Goal: Information Seeking & Learning: Learn about a topic

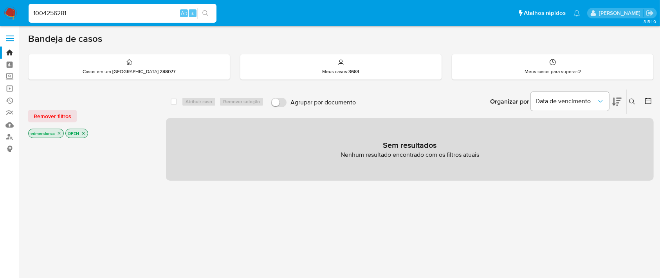
type input "1004256281"
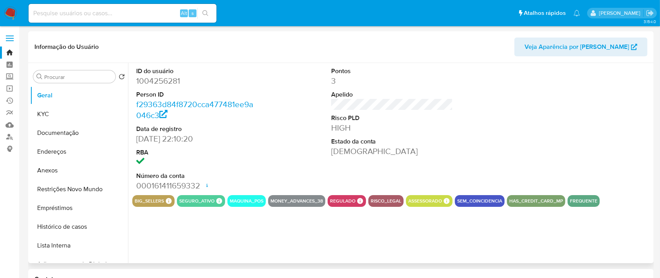
select select "10"
click at [435, 115] on dt "Risco PLD" at bounding box center [392, 118] width 122 height 9
click at [33, 111] on button "KYC" at bounding box center [76, 114] width 92 height 19
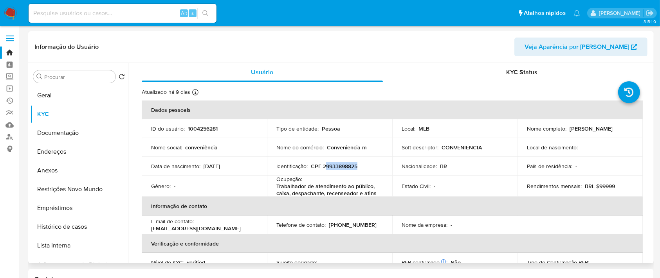
drag, startPoint x: 325, startPoint y: 165, endPoint x: 381, endPoint y: 163, distance: 56.0
click at [380, 163] on div "Identificação : CPF 29933898825" at bounding box center [329, 166] width 106 height 7
click at [488, 183] on div "Estado Civil : -" at bounding box center [455, 186] width 106 height 7
drag, startPoint x: 443, startPoint y: 146, endPoint x: 476, endPoint y: 140, distance: 33.3
click at [476, 140] on td "Soft descriptor : CONVENIENCIA" at bounding box center [454, 147] width 125 height 19
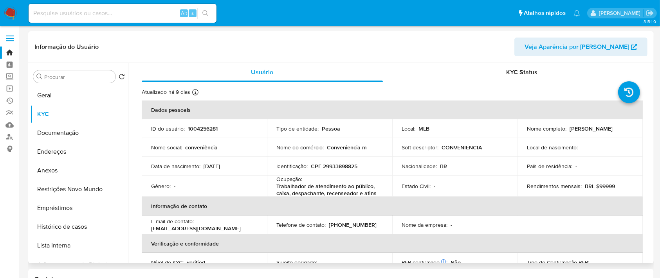
click at [497, 162] on td "Nacionalidade : BR" at bounding box center [454, 166] width 125 height 19
click at [63, 132] on button "Documentação" at bounding box center [76, 133] width 92 height 19
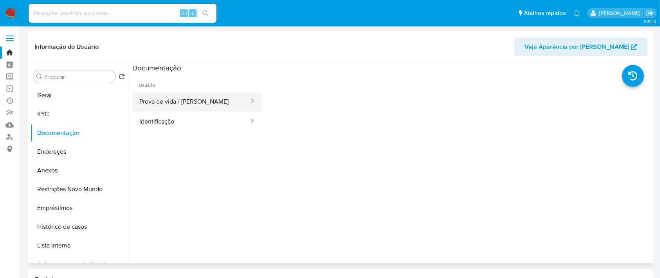
click at [167, 101] on button "Prova de vida / Selfie" at bounding box center [190, 102] width 117 height 20
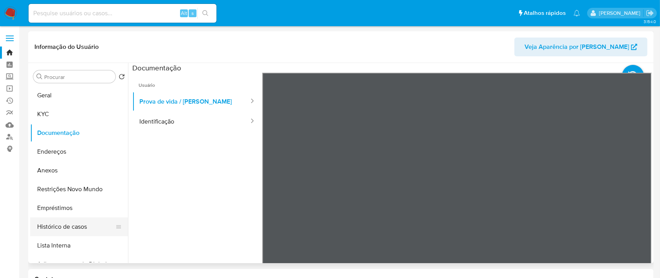
click at [65, 227] on button "Histórico de casos" at bounding box center [76, 227] width 92 height 19
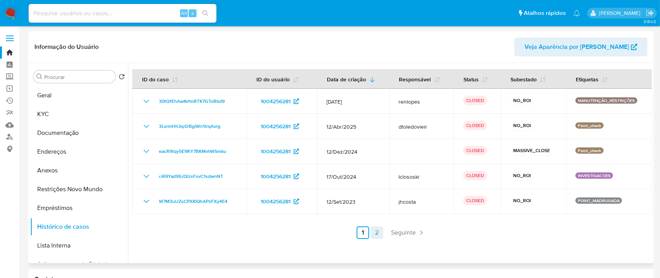
click at [372, 236] on link "2" at bounding box center [377, 233] width 13 height 13
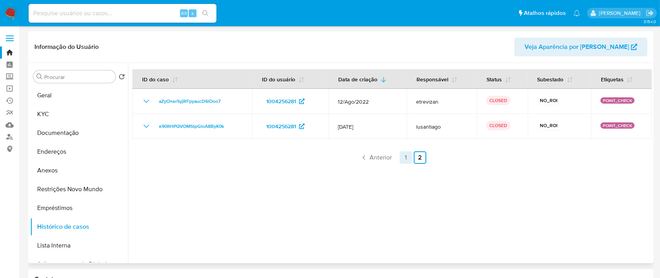
click at [402, 156] on link "1" at bounding box center [406, 157] width 13 height 13
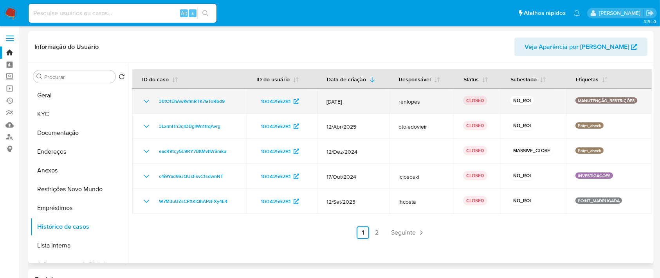
click at [143, 102] on icon "Mostrar/Ocultar" at bounding box center [146, 101] width 9 height 9
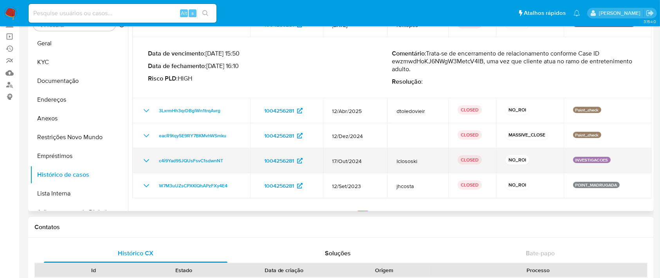
scroll to position [47, 0]
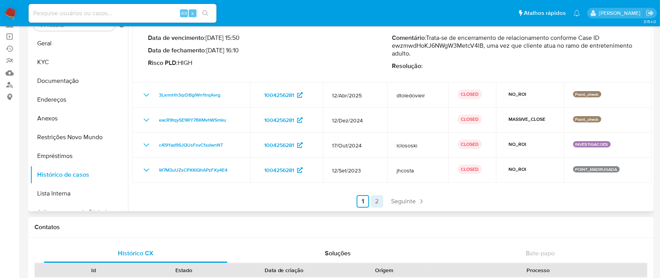
click at [377, 200] on link "2" at bounding box center [377, 201] width 13 height 13
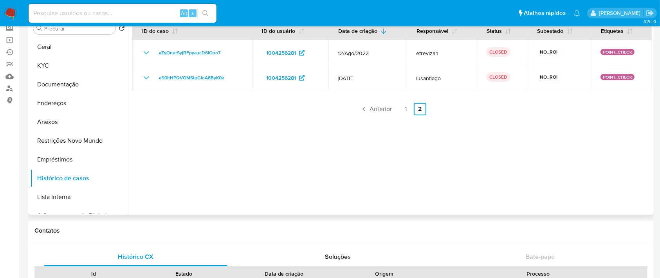
scroll to position [0, 0]
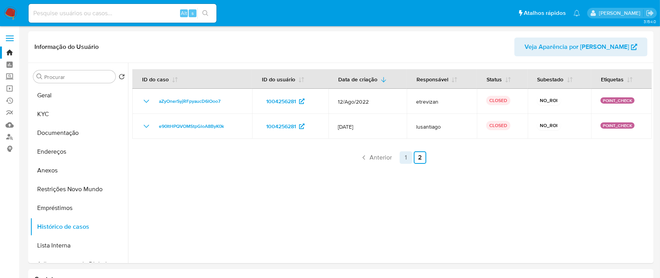
click at [405, 155] on link "1" at bounding box center [406, 157] width 13 height 13
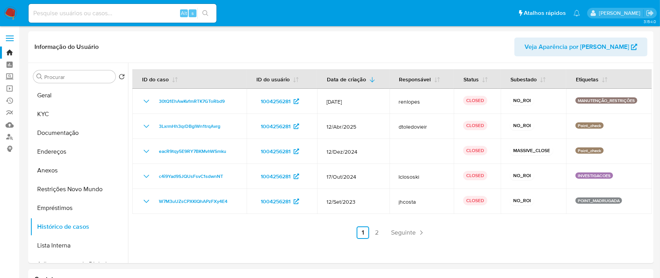
click at [88, 13] on input at bounding box center [123, 13] width 188 height 10
paste input "157390834"
type input "157390834"
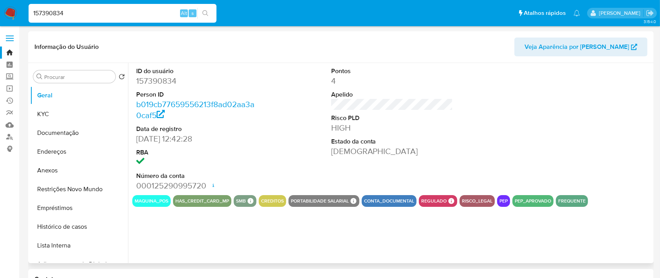
select select "10"
click at [63, 191] on button "Restrições Novo Mundo" at bounding box center [76, 189] width 92 height 19
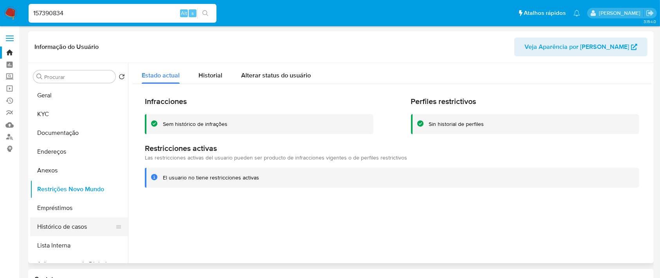
click at [62, 229] on button "Histórico de casos" at bounding box center [76, 227] width 92 height 19
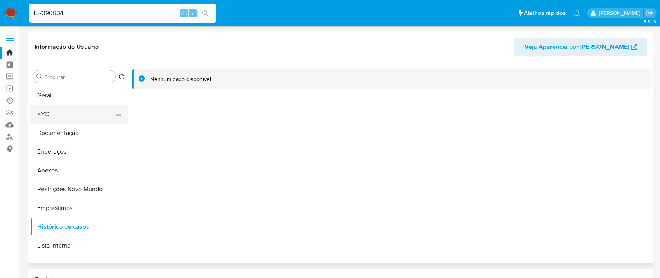
click at [52, 119] on button "KYC" at bounding box center [76, 114] width 92 height 19
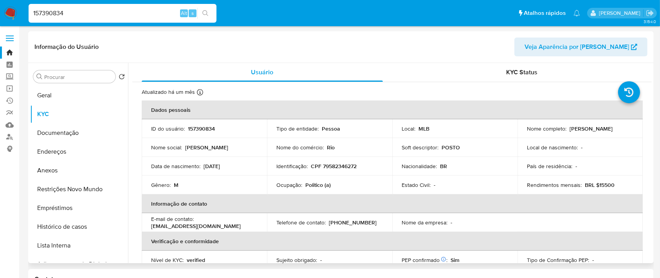
click at [449, 148] on p "POSTO" at bounding box center [451, 147] width 18 height 7
click at [504, 157] on tbody "ID do usuário : 157390834 Tipo de entidade : Pessoa Local : MLB Nome completo :…" at bounding box center [392, 156] width 501 height 75
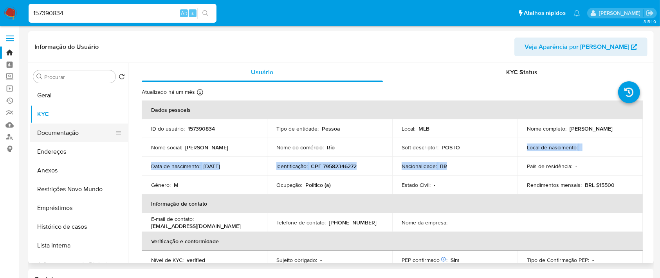
click at [55, 137] on button "Documentação" at bounding box center [76, 133] width 92 height 19
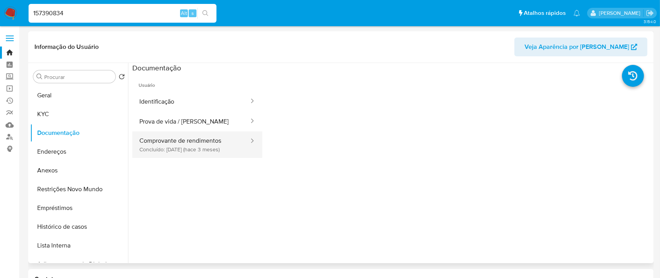
click at [200, 145] on button "Comprovante de rendimentos Concluído: 06/05/2025 (hace 3 meses)" at bounding box center [190, 145] width 117 height 27
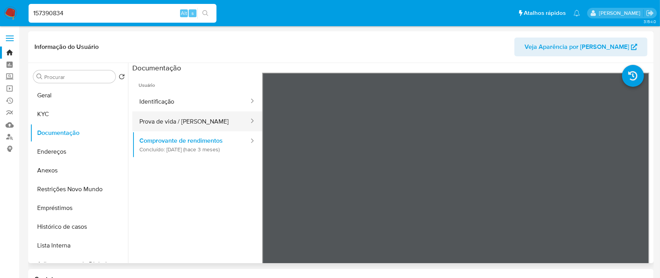
click at [191, 121] on button "Prova de vida / Selfie" at bounding box center [190, 122] width 117 height 20
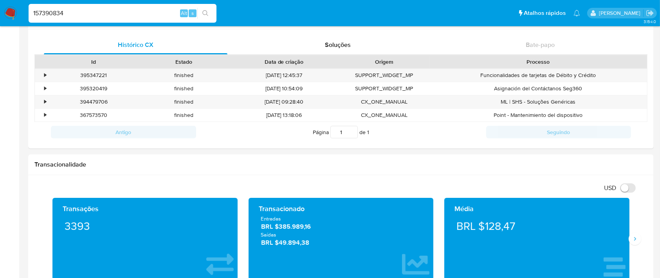
scroll to position [313, 0]
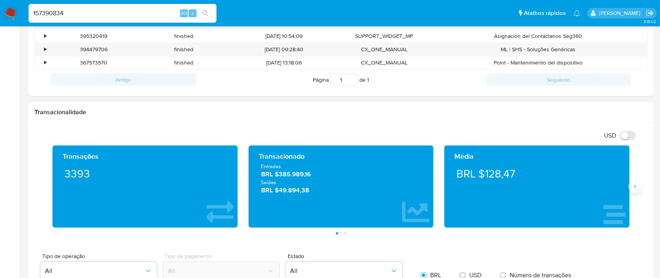
click at [633, 191] on button "Siguiente" at bounding box center [635, 186] width 13 height 13
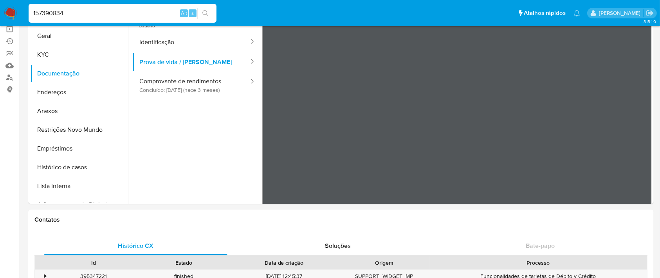
scroll to position [0, 0]
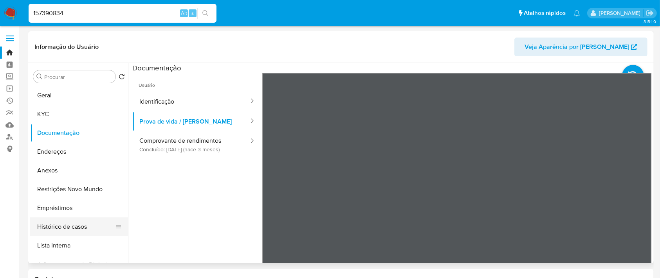
click at [43, 227] on button "Histórico de casos" at bounding box center [76, 227] width 92 height 19
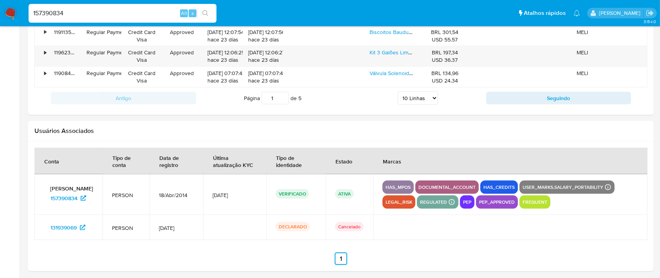
scroll to position [952, 0]
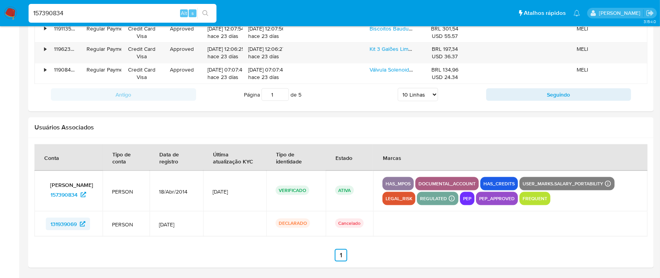
click at [63, 222] on span "131939069" at bounding box center [63, 224] width 26 height 13
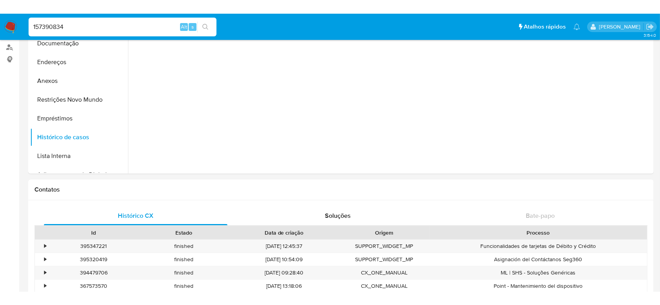
scroll to position [0, 0]
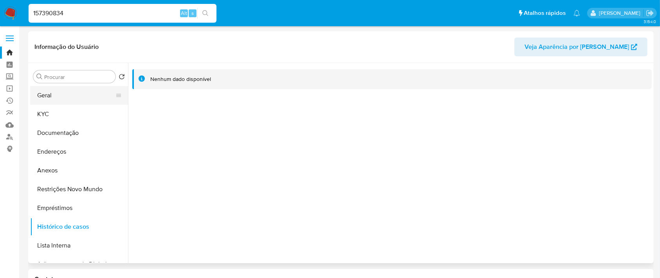
click at [66, 92] on button "Geral" at bounding box center [76, 95] width 92 height 19
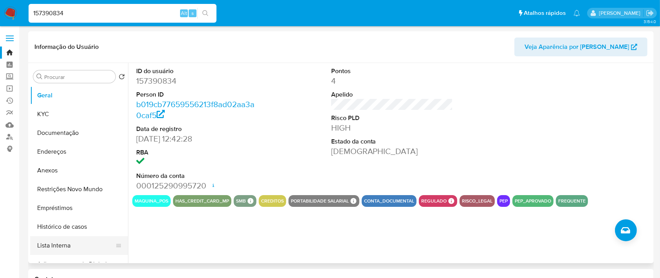
click at [53, 243] on button "Lista Interna" at bounding box center [76, 245] width 92 height 19
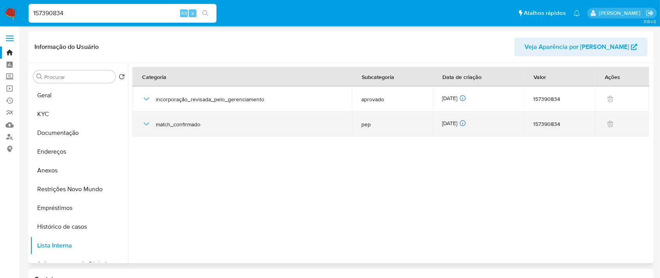
click at [145, 125] on icon "button" at bounding box center [146, 123] width 9 height 9
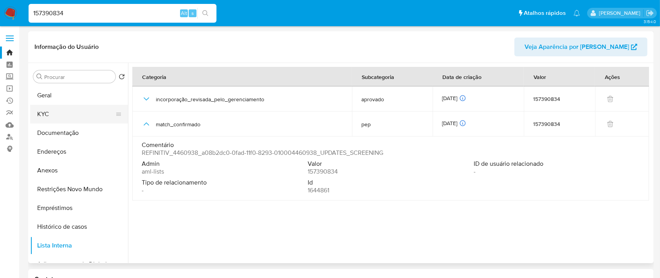
click at [43, 114] on button "KYC" at bounding box center [76, 114] width 92 height 19
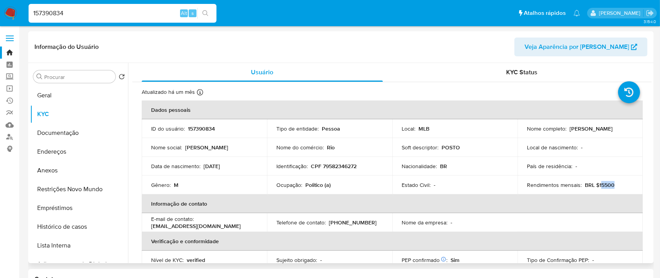
drag, startPoint x: 597, startPoint y: 184, endPoint x: 615, endPoint y: 184, distance: 17.6
click at [615, 184] on div "Rendimentos mensais : BRL $15500" at bounding box center [580, 185] width 106 height 7
click at [588, 180] on td "Rendimentos mensais : BRL $15500" at bounding box center [579, 185] width 125 height 19
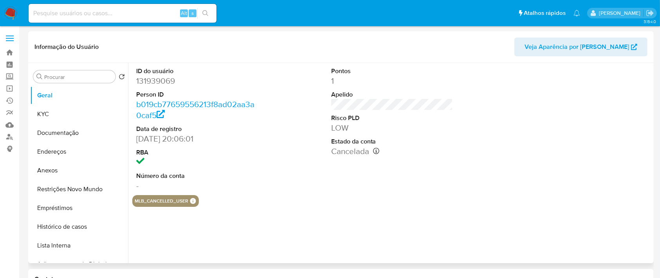
select select "10"
click at [75, 219] on button "Histórico de casos" at bounding box center [76, 227] width 92 height 19
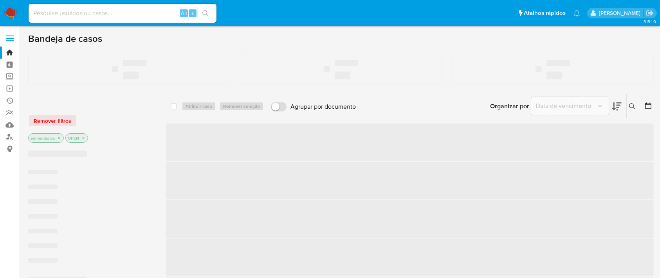
click at [82, 14] on input at bounding box center [123, 13] width 188 height 10
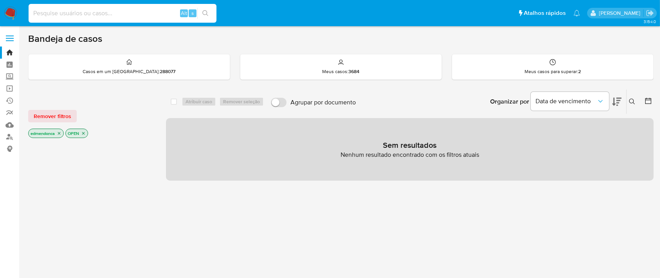
paste input "eMTCmMHmBMyNjHSmHhAFOZCg"
type input "eMTCmMHmBMyNjHSmHhAFOZCg"
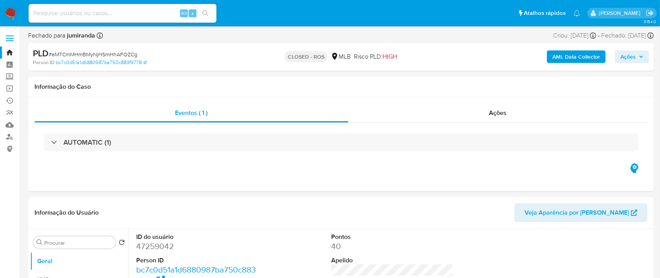
select select "10"
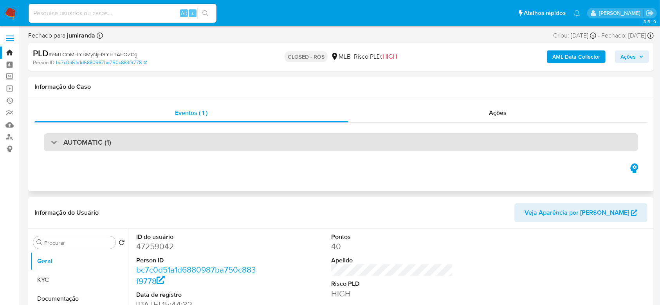
click at [154, 141] on div "AUTOMATIC (1)" at bounding box center [341, 142] width 594 height 18
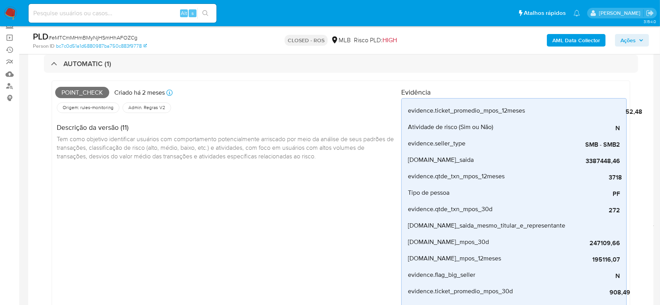
scroll to position [52, 0]
drag, startPoint x: 61, startPoint y: 90, endPoint x: 125, endPoint y: 92, distance: 64.2
click at [125, 92] on div "Point_check Criado há 2 meses Criado: 12/06/2025 00:18:56" at bounding box center [228, 91] width 346 height 17
click at [287, 101] on div "Origem: rules-monitoring Referência ao id da tabela de resultados da regra em r…" at bounding box center [228, 106] width 346 height 13
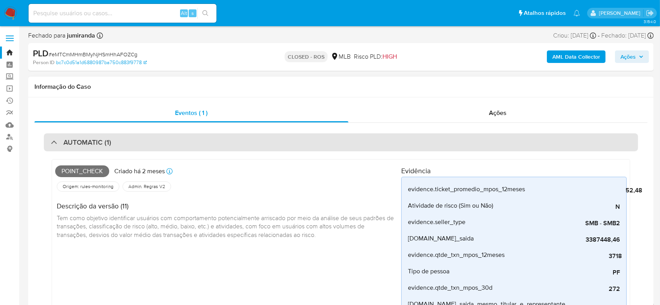
click at [59, 141] on div "AUTOMATIC (1)" at bounding box center [81, 142] width 60 height 9
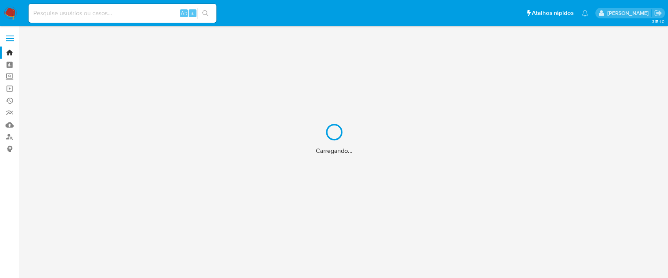
click at [80, 14] on div "Carregando..." at bounding box center [334, 139] width 668 height 278
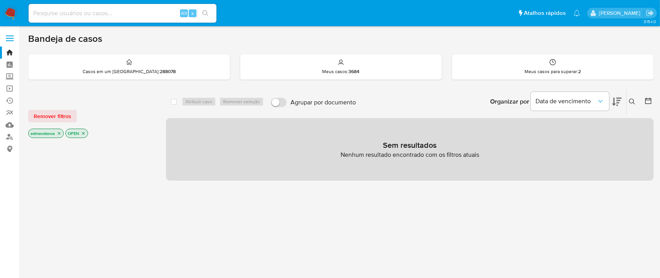
click at [83, 15] on input at bounding box center [123, 13] width 188 height 10
paste input "186012920"
type input "186012920"
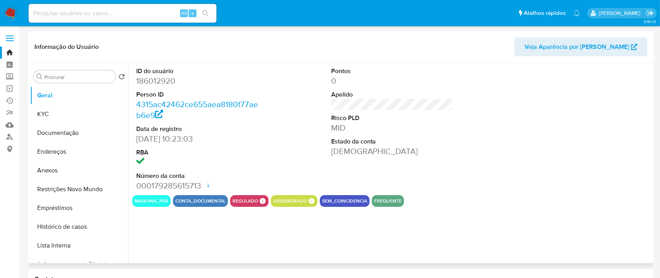
select select "10"
click at [54, 118] on button "KYC" at bounding box center [76, 114] width 92 height 19
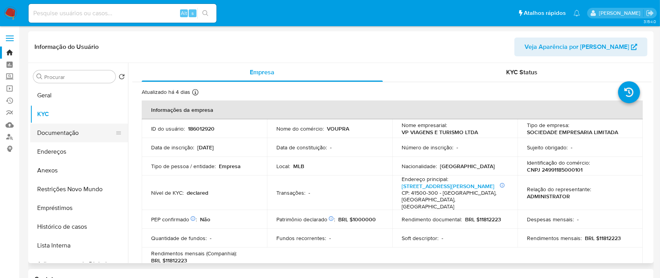
click at [53, 132] on button "Documentação" at bounding box center [76, 133] width 92 height 19
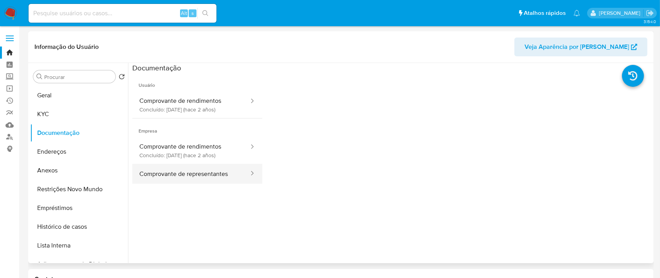
click at [207, 174] on button "Comprovante de representantes" at bounding box center [190, 174] width 117 height 20
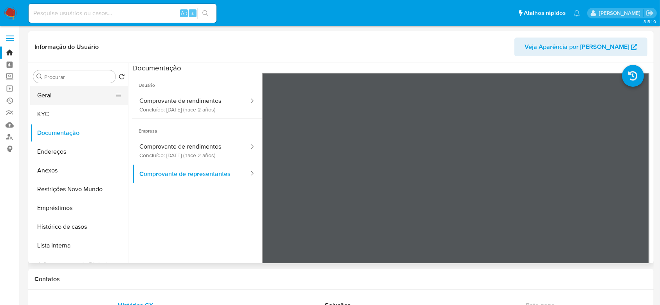
click at [72, 97] on button "Geral" at bounding box center [76, 95] width 92 height 19
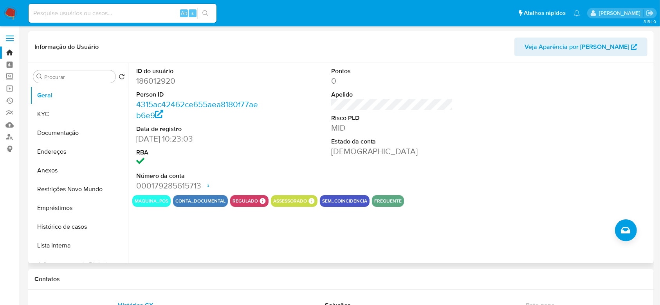
click at [407, 141] on dt "Estado da conta" at bounding box center [392, 141] width 122 height 9
click at [51, 110] on button "KYC" at bounding box center [76, 114] width 92 height 19
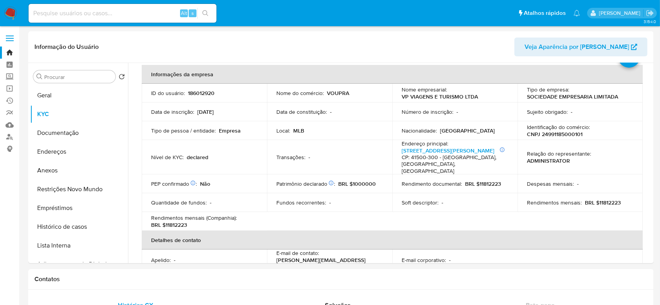
scroll to position [52, 0]
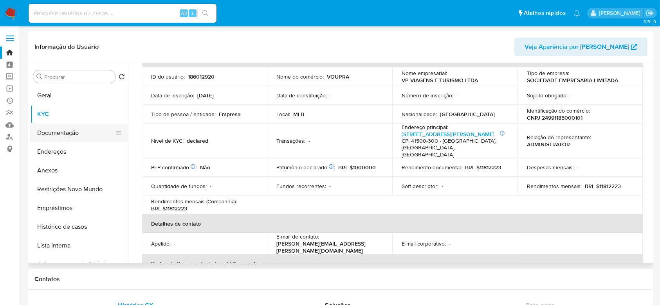
click at [72, 131] on button "Documentação" at bounding box center [76, 133] width 92 height 19
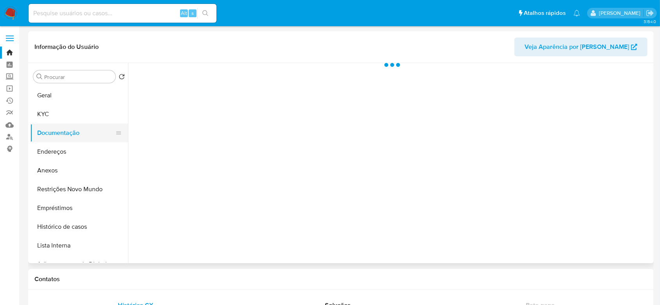
scroll to position [0, 0]
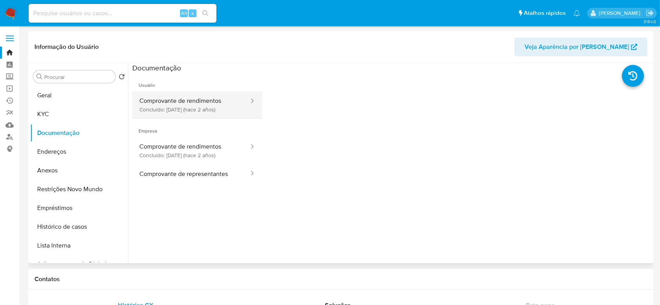
click at [192, 98] on button "Comprovante de rendimentos Concluído: [DATE] (hace 2 años)" at bounding box center [190, 105] width 117 height 27
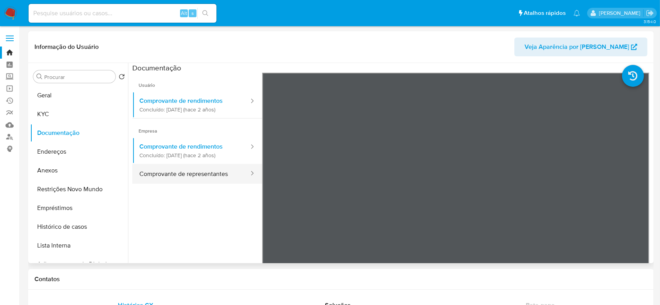
click at [178, 171] on button "Comprovante de representantes" at bounding box center [190, 174] width 117 height 20
